Goal: Task Accomplishment & Management: Use online tool/utility

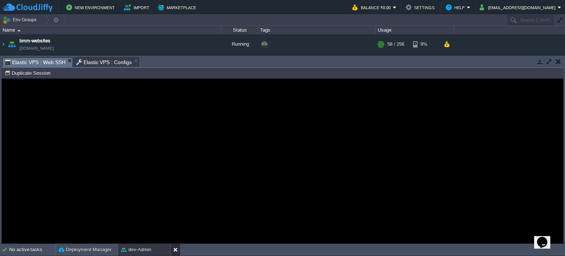
click at [176, 250] on button at bounding box center [176, 249] width 7 height 7
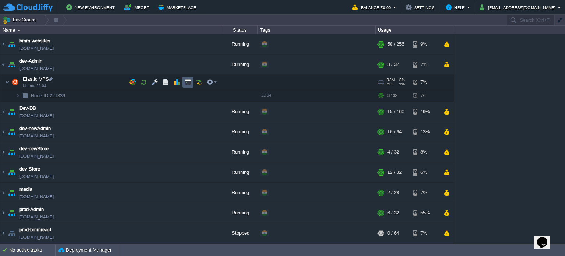
click at [187, 78] on td at bounding box center [188, 82] width 11 height 11
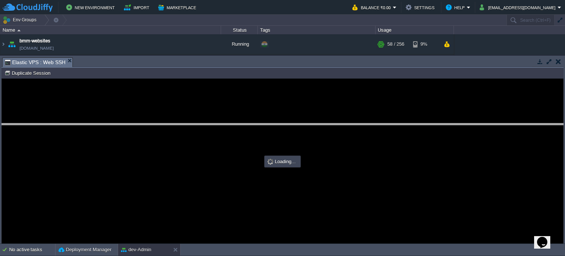
drag, startPoint x: 182, startPoint y: 64, endPoint x: 198, endPoint y: 130, distance: 67.7
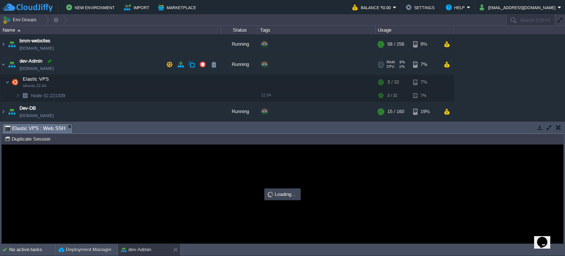
type input "#000000"
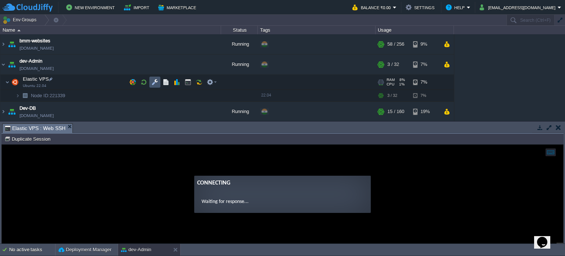
click at [156, 80] on button "button" at bounding box center [155, 82] width 7 height 7
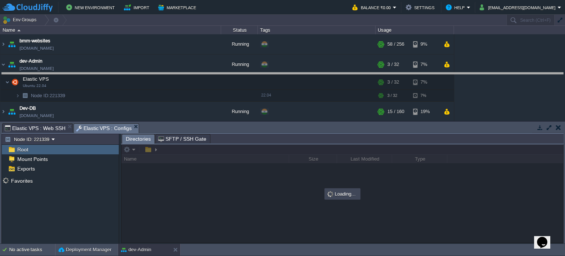
drag, startPoint x: 267, startPoint y: 129, endPoint x: 252, endPoint y: 72, distance: 59.0
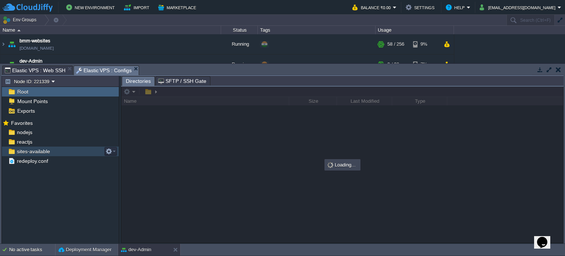
click at [38, 152] on span "sites-available" at bounding box center [33, 151] width 36 height 7
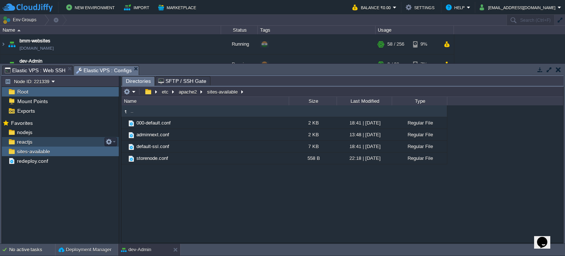
click at [25, 139] on span "reactjs" at bounding box center [24, 141] width 18 height 7
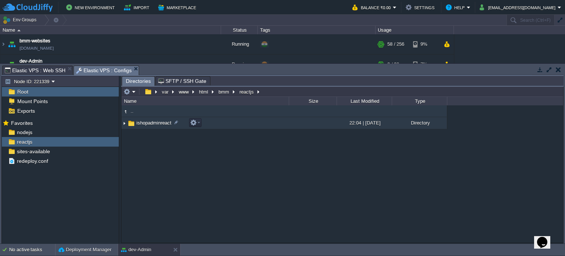
click at [163, 123] on span "ishopadminreact" at bounding box center [153, 123] width 37 height 6
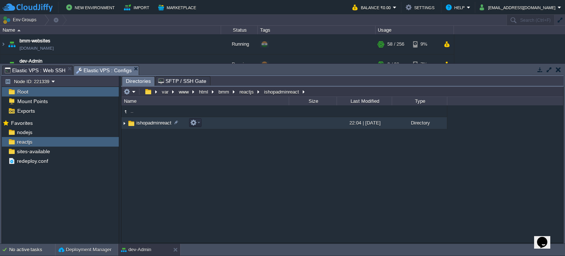
click at [163, 123] on span "ishopadminreact" at bounding box center [153, 123] width 37 height 6
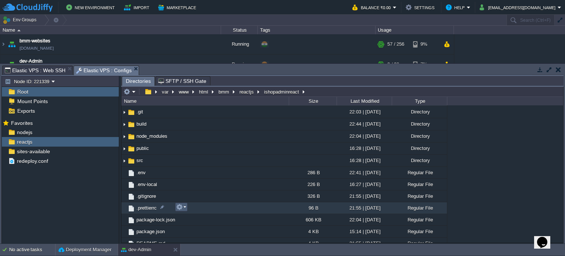
scroll to position [16, 0]
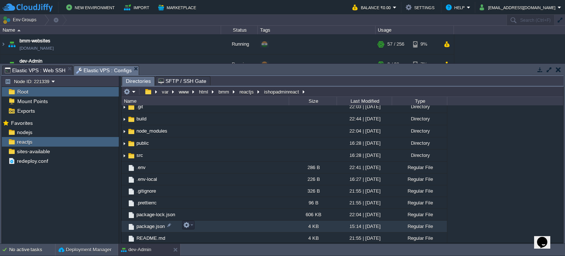
click at [150, 223] on span "package.json" at bounding box center [150, 226] width 31 height 6
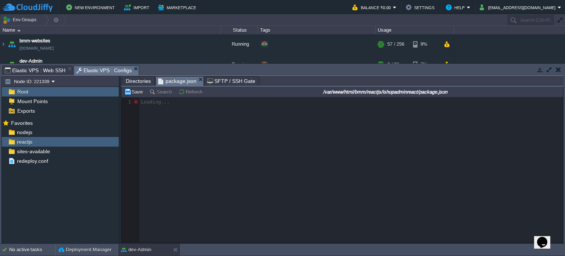
click at [142, 82] on span "Directories" at bounding box center [138, 81] width 25 height 9
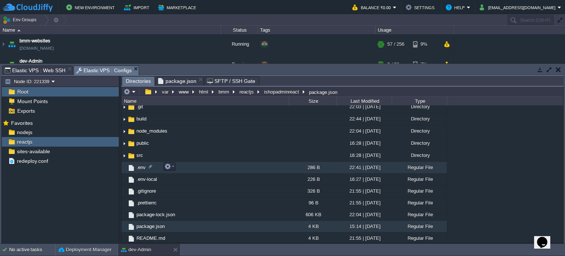
click at [140, 166] on span ".env" at bounding box center [140, 167] width 11 height 6
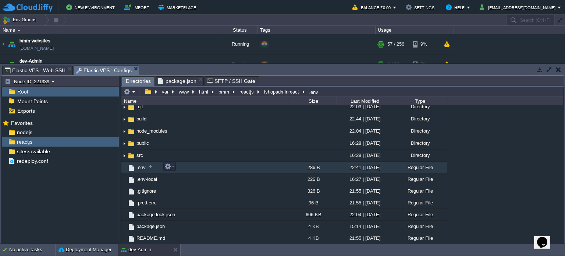
click at [140, 166] on span ".env" at bounding box center [140, 167] width 11 height 6
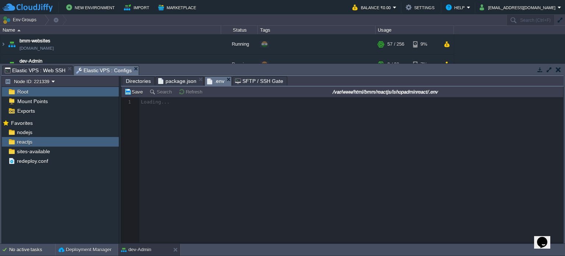
scroll to position [2, 0]
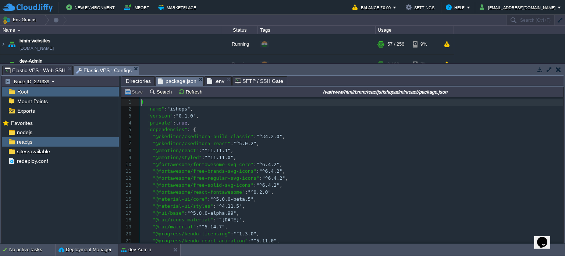
click at [174, 82] on span "package.json" at bounding box center [177, 81] width 38 height 9
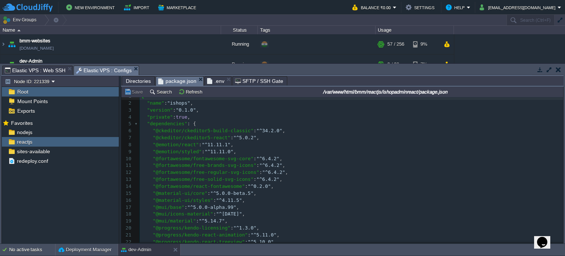
scroll to position [0, 0]
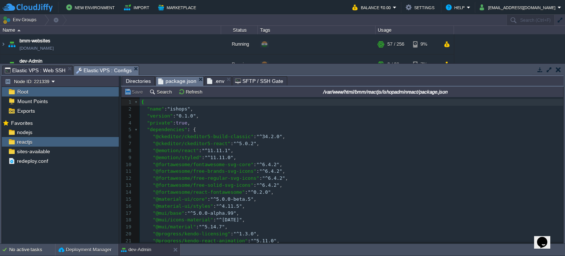
click at [214, 79] on span ".env" at bounding box center [215, 81] width 17 height 9
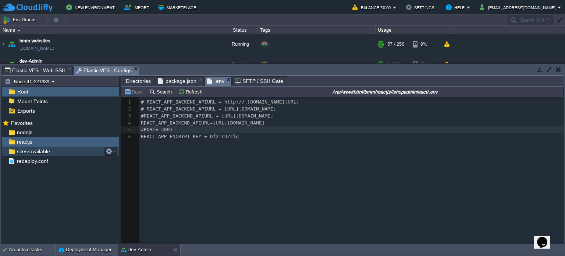
click at [35, 150] on span "sites-available" at bounding box center [33, 151] width 36 height 7
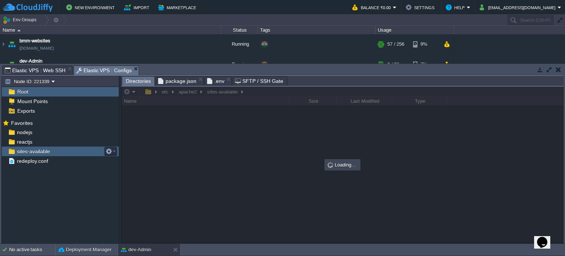
scroll to position [0, 0]
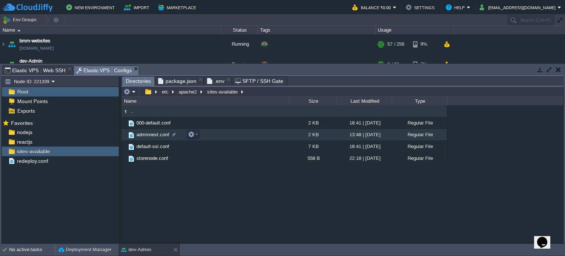
click at [150, 133] on span "adminnext.conf" at bounding box center [152, 134] width 35 height 6
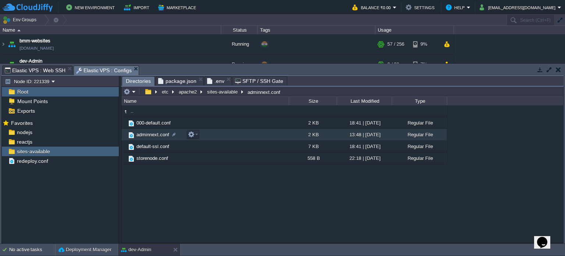
click at [150, 133] on span "adminnext.conf" at bounding box center [152, 134] width 35 height 6
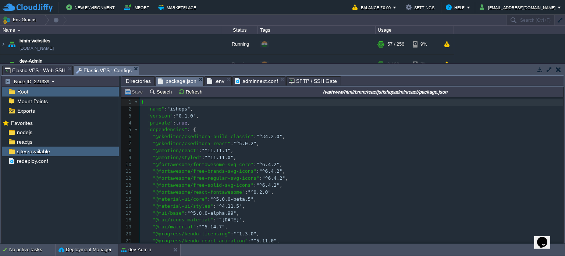
click at [179, 80] on span "package.json" at bounding box center [177, 81] width 38 height 9
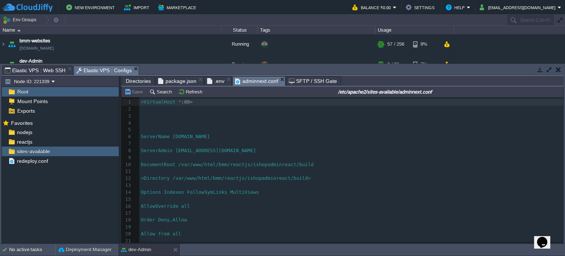
click at [250, 81] on span "adminnext.conf" at bounding box center [256, 81] width 43 height 9
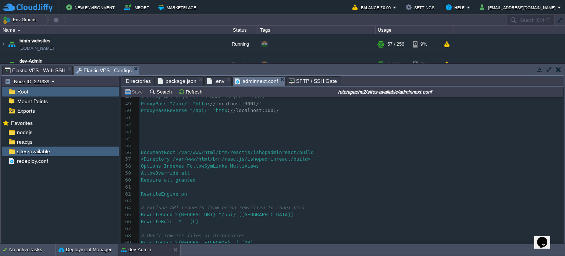
scroll to position [306, 0]
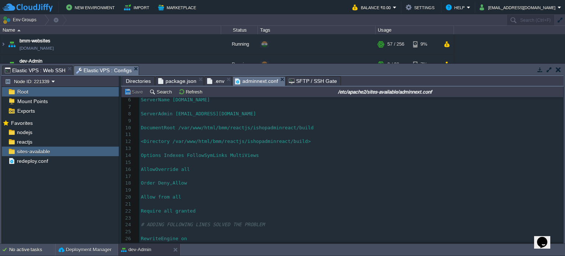
click at [182, 79] on span "package.json" at bounding box center [177, 81] width 38 height 9
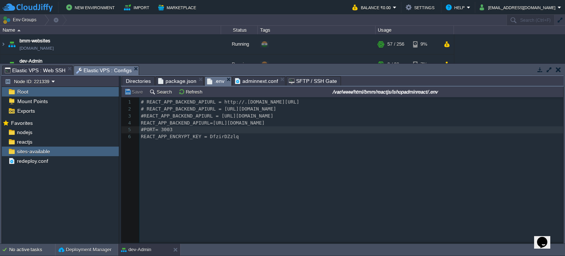
click at [212, 84] on span ".env" at bounding box center [215, 81] width 17 height 9
click at [194, 146] on div "6 #PORT= 3003 1 # REACT_APP_BACKEND_APIURL = http://.[DOMAIN_NAME][URL] 2 # REA…" at bounding box center [347, 175] width 453 height 156
click at [184, 130] on pre "#PORT= 3003" at bounding box center [352, 129] width 426 height 7
click at [262, 82] on span "adminnext.conf" at bounding box center [256, 81] width 43 height 9
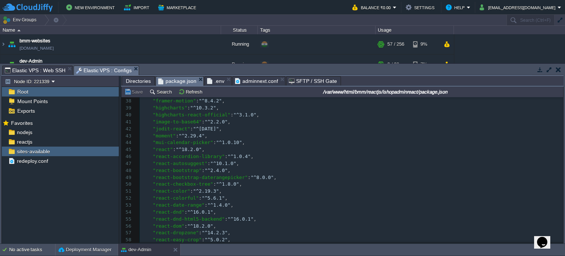
click at [165, 81] on span "package.json" at bounding box center [177, 81] width 38 height 9
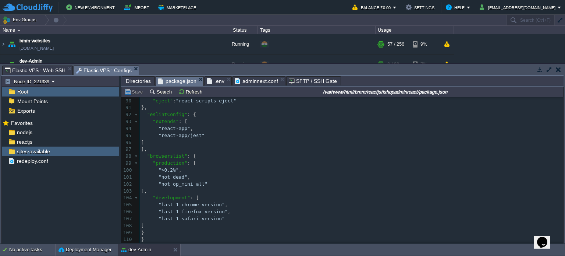
click at [213, 84] on span ".env" at bounding box center [215, 81] width 17 height 9
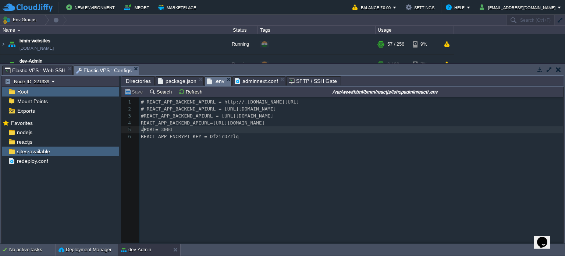
click at [144, 128] on div "6 #PORT= 3003 1 # REACT_APP_BACKEND_APIURL = http://.[DOMAIN_NAME][URL] 2 # REA…" at bounding box center [352, 120] width 426 height 42
click at [136, 90] on button "Save" at bounding box center [134, 91] width 21 height 7
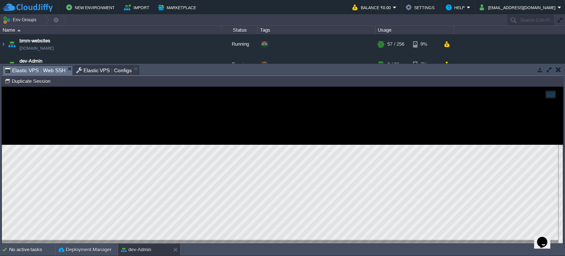
click at [41, 69] on span "Elastic VPS : Web SSH" at bounding box center [35, 70] width 61 height 9
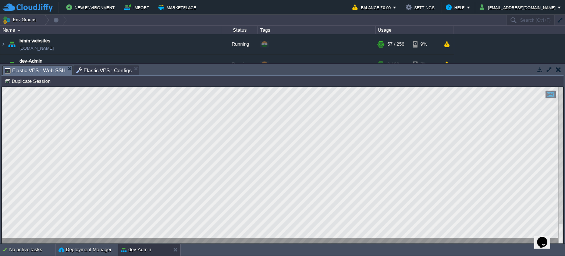
click at [90, 76] on div "Node ID: 221339 Duplicate Session" at bounding box center [282, 81] width 562 height 11
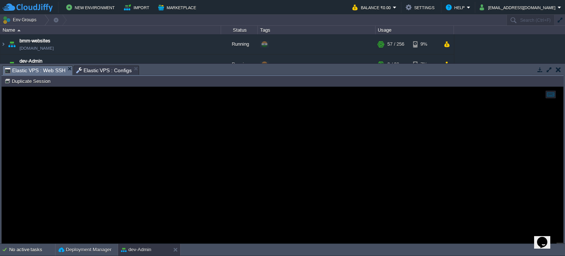
click at [92, 73] on span "Elastic VPS : Configs" at bounding box center [104, 70] width 56 height 9
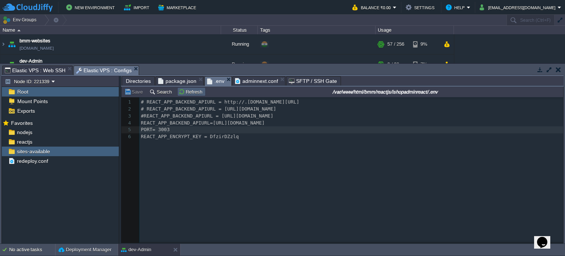
click at [189, 91] on button "Refresh" at bounding box center [192, 91] width 26 height 7
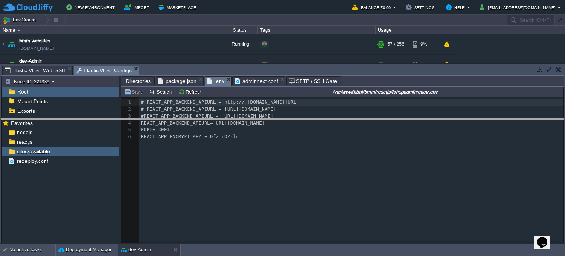
drag, startPoint x: 243, startPoint y: 69, endPoint x: 216, endPoint y: 181, distance: 115.2
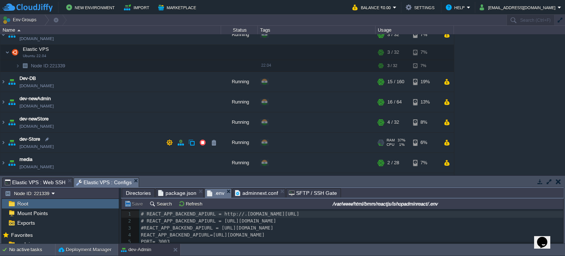
scroll to position [74, 0]
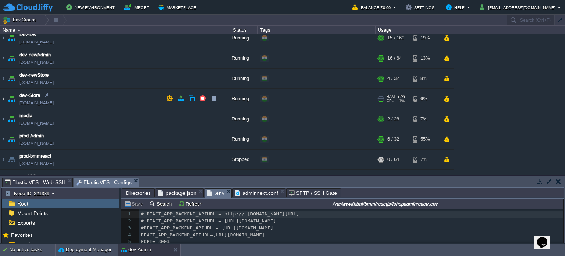
click at [3, 98] on img at bounding box center [3, 99] width 6 height 20
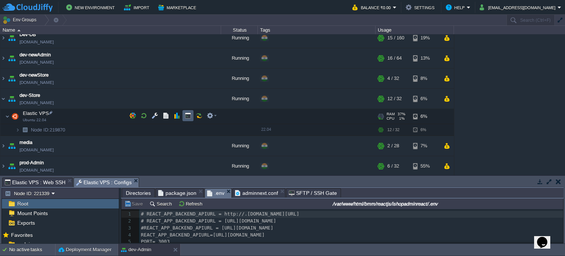
click at [187, 119] on td at bounding box center [188, 115] width 11 height 11
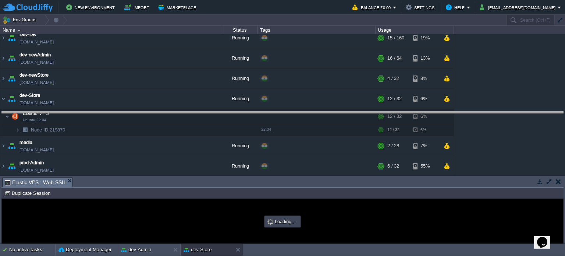
drag, startPoint x: 233, startPoint y: 180, endPoint x: 237, endPoint y: 113, distance: 67.2
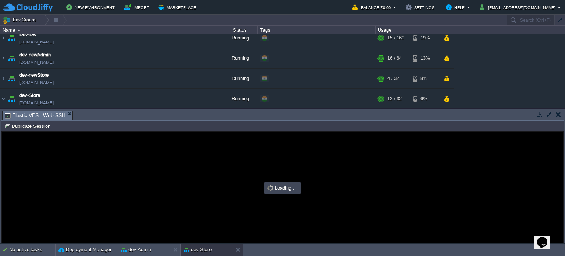
scroll to position [0, 0]
type input "#000000"
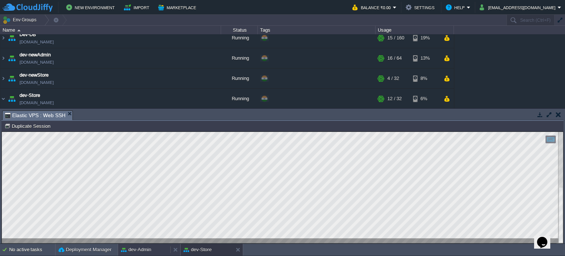
click at [143, 248] on button "dev-Admin" at bounding box center [136, 249] width 30 height 7
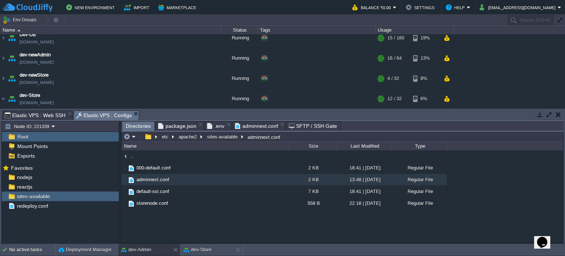
click at [141, 125] on span "Directories" at bounding box center [138, 125] width 25 height 9
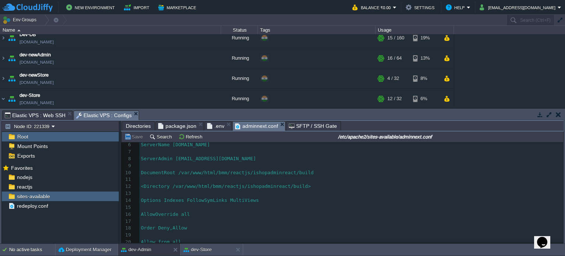
click at [253, 124] on span "adminnext.conf" at bounding box center [256, 125] width 43 height 9
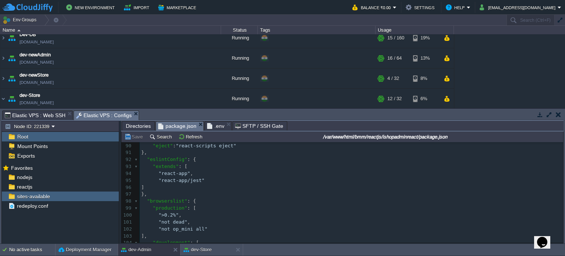
click at [176, 126] on span "package.json" at bounding box center [177, 125] width 38 height 9
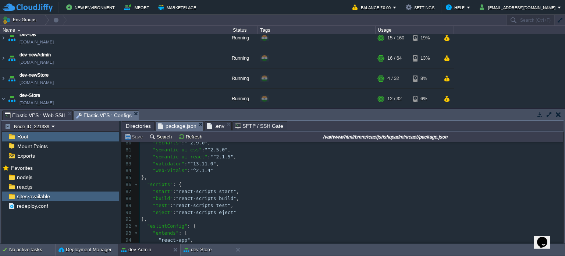
scroll to position [627, 0]
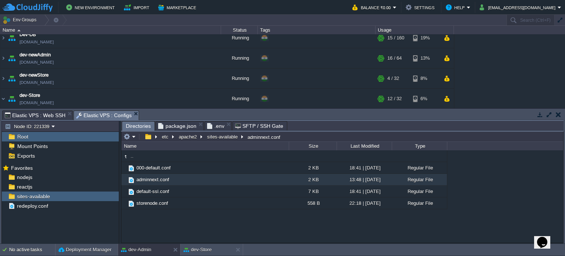
click at [137, 129] on span "Directories" at bounding box center [138, 125] width 25 height 9
click at [46, 117] on span "Elastic VPS : Web SSH" at bounding box center [35, 115] width 61 height 9
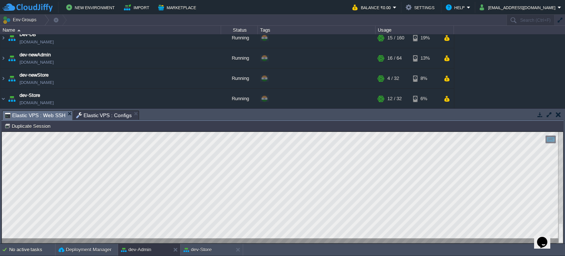
click at [96, 116] on span "Elastic VPS : Configs" at bounding box center [104, 115] width 56 height 9
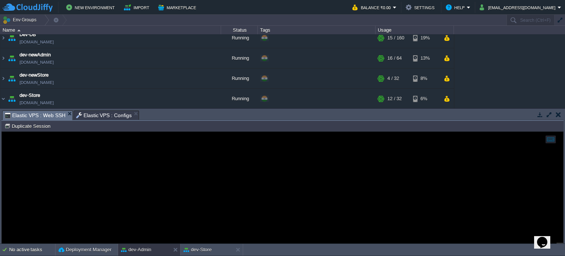
click at [28, 112] on span "Elastic VPS : Web SSH" at bounding box center [35, 115] width 61 height 9
